Goal: Navigation & Orientation: Find specific page/section

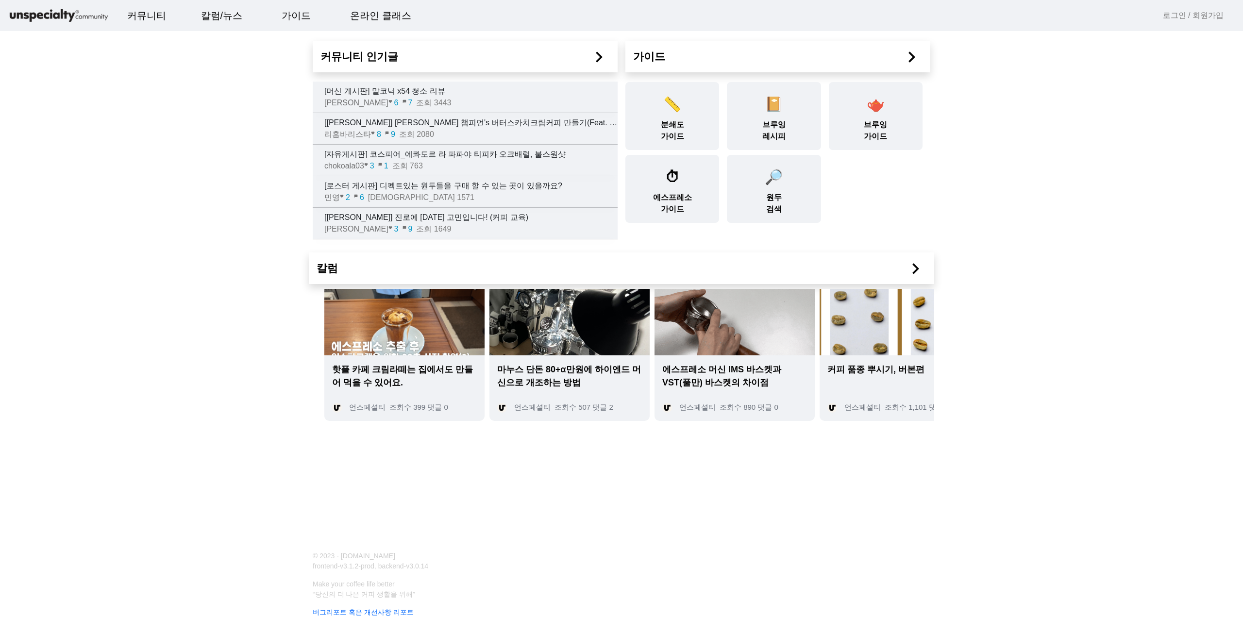
click at [600, 59] on mat-icon "chevron_right" at bounding box center [599, 57] width 22 height 22
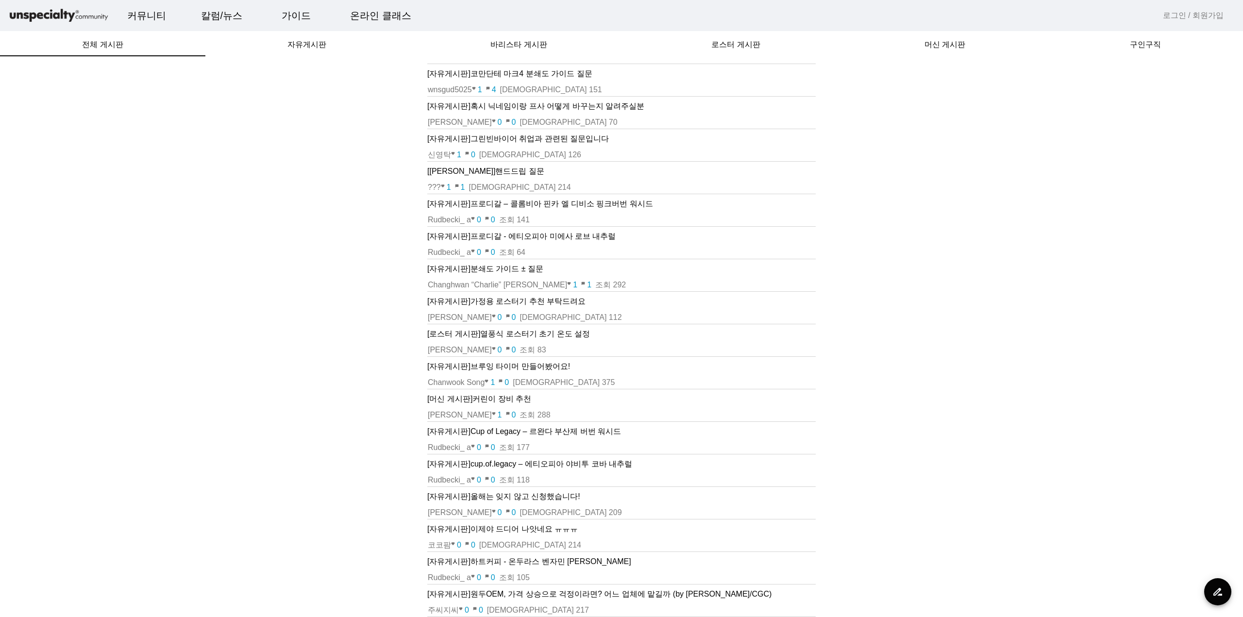
scroll to position [146, 0]
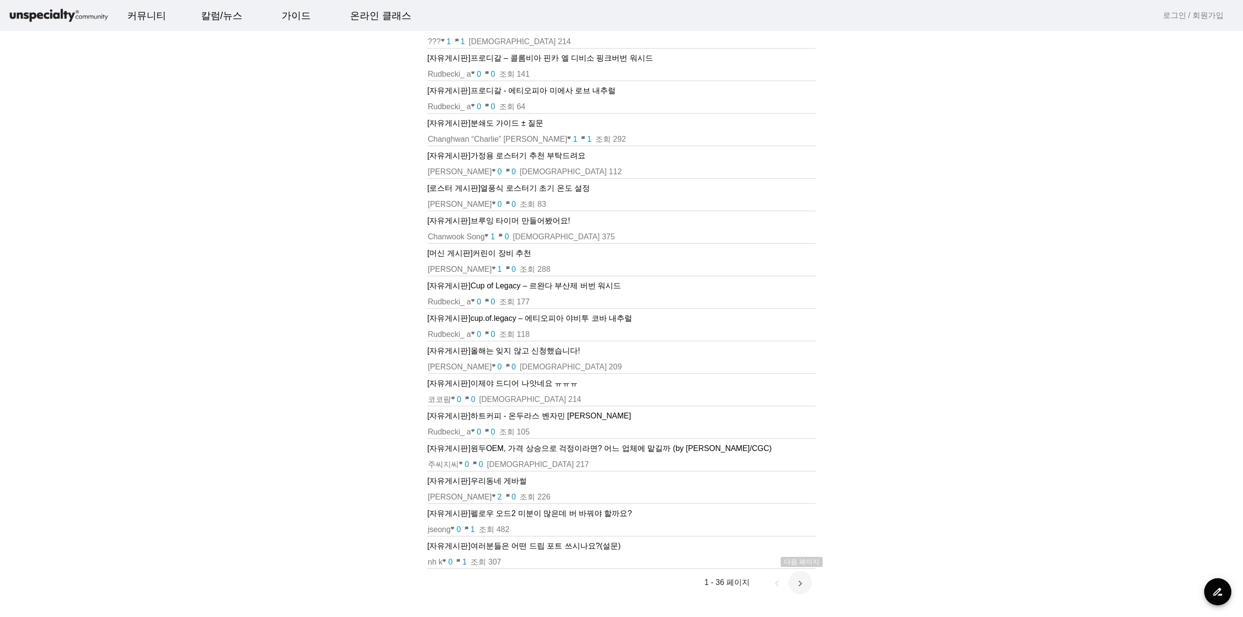
click at [800, 587] on span "다음 페이지" at bounding box center [800, 582] width 23 height 23
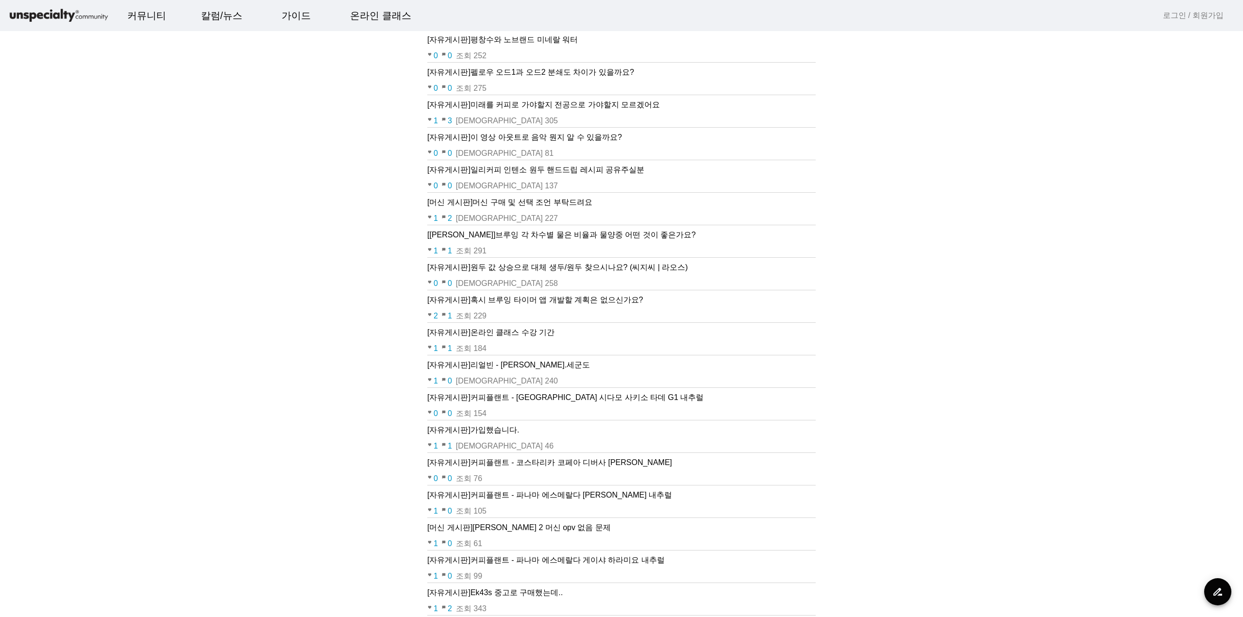
scroll to position [0, 0]
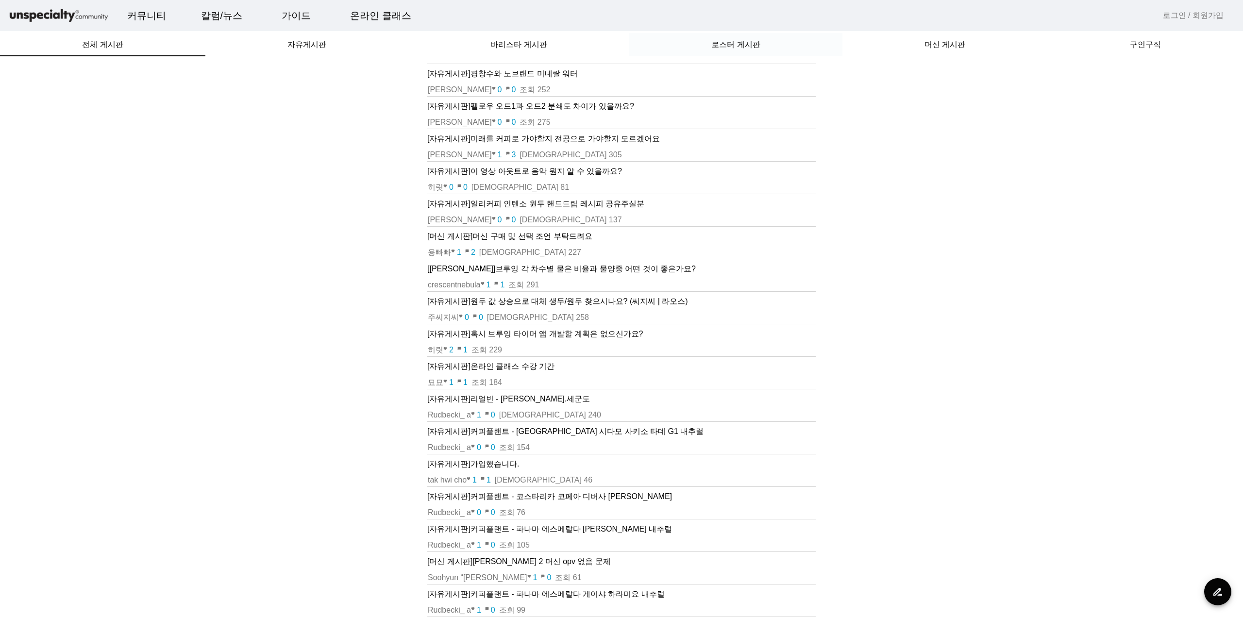
click at [726, 47] on span "로스터 게시판" at bounding box center [736, 45] width 49 height 8
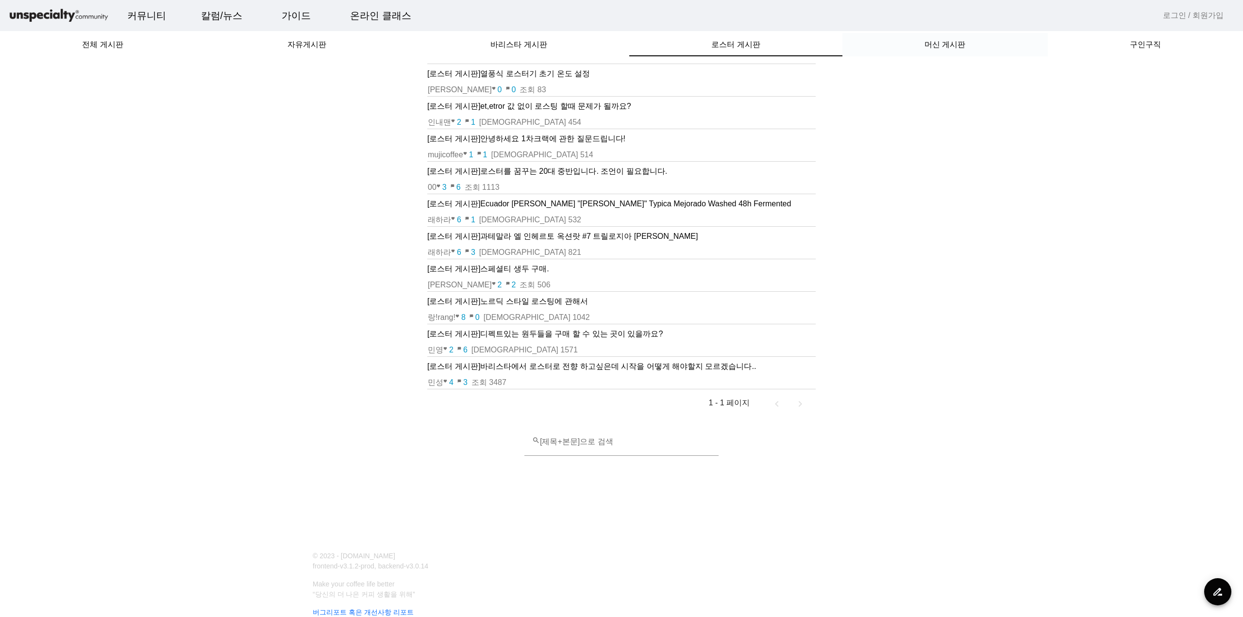
click at [933, 43] on span "머신 게시판" at bounding box center [945, 45] width 41 height 8
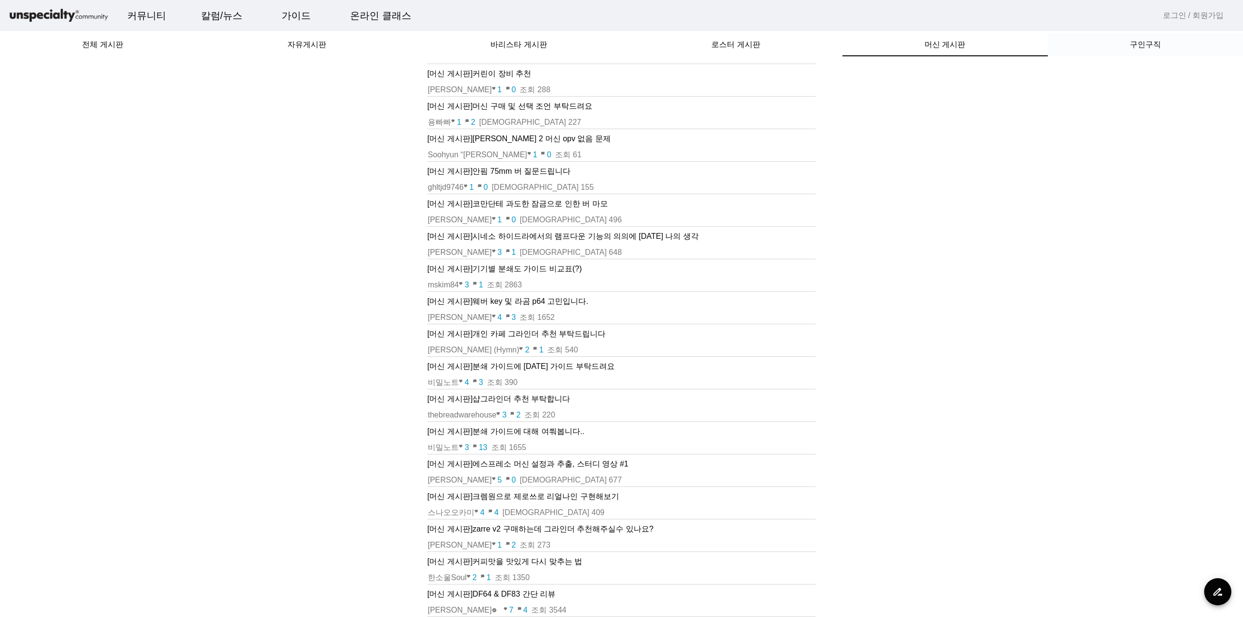
click at [1134, 49] on span "구인구직" at bounding box center [1145, 45] width 31 height 8
